Goal: Information Seeking & Learning: Learn about a topic

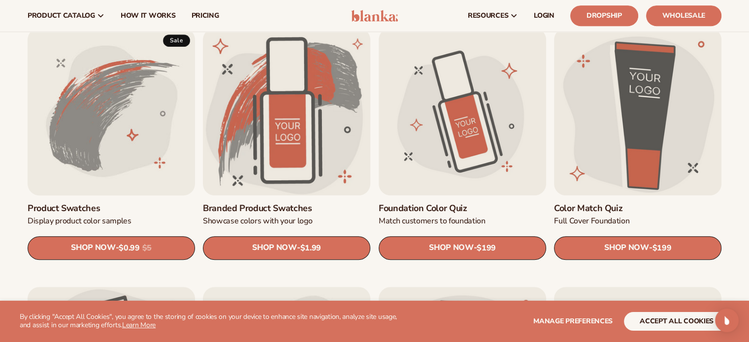
scroll to position [579, 0]
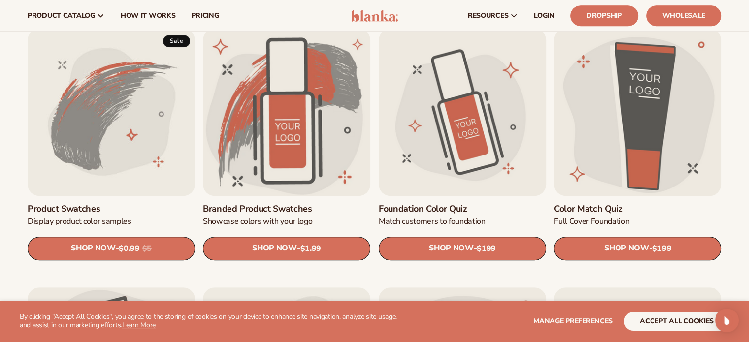
click at [449, 204] on link "Foundation Color Quiz" at bounding box center [462, 209] width 167 height 11
